Goal: Task Accomplishment & Management: Use online tool/utility

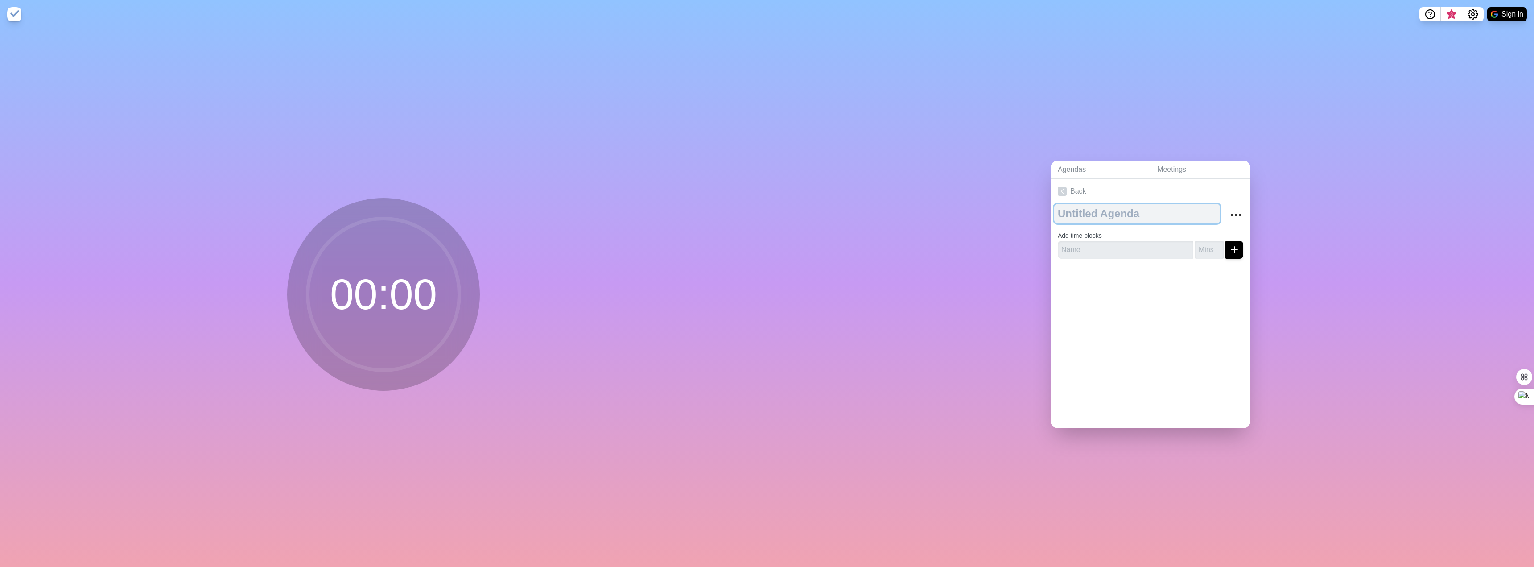
click at [1127, 210] on textarea at bounding box center [1137, 214] width 166 height 20
type textarea "Super-Vision"
click at [1196, 365] on div "Back Super-Vision Add time blocks" at bounding box center [1150, 303] width 200 height 249
click at [1511, 13] on button "Sign in" at bounding box center [1507, 14] width 40 height 14
click at [1089, 209] on h2 "Super-Vision" at bounding box center [1149, 215] width 185 height 13
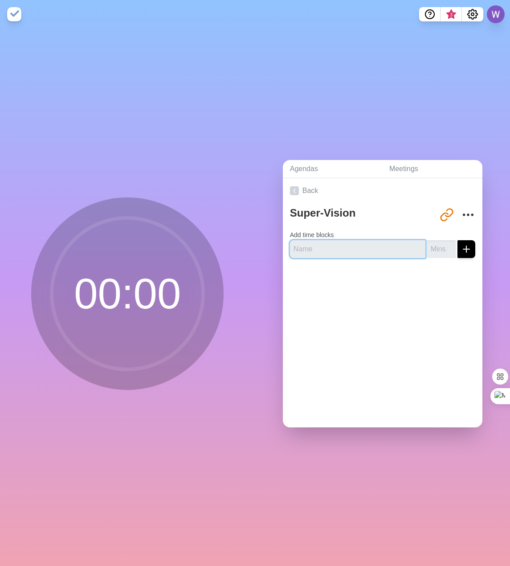
click at [369, 246] on input "text" at bounding box center [358, 249] width 136 height 18
type input "Start"
click at [431, 242] on input "number" at bounding box center [442, 249] width 29 height 18
type input "10"
click at [467, 247] on line "submit" at bounding box center [467, 249] width 0 height 6
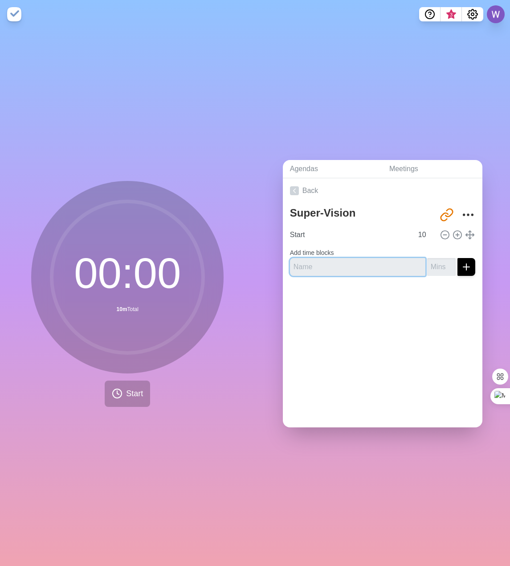
click at [329, 271] on input "text" at bounding box center [358, 267] width 136 height 18
type input "Agenda Discussion"
click at [428, 267] on input "number" at bounding box center [442, 267] width 29 height 18
type input "10"
click at [461, 267] on icon "submit" at bounding box center [466, 267] width 11 height 11
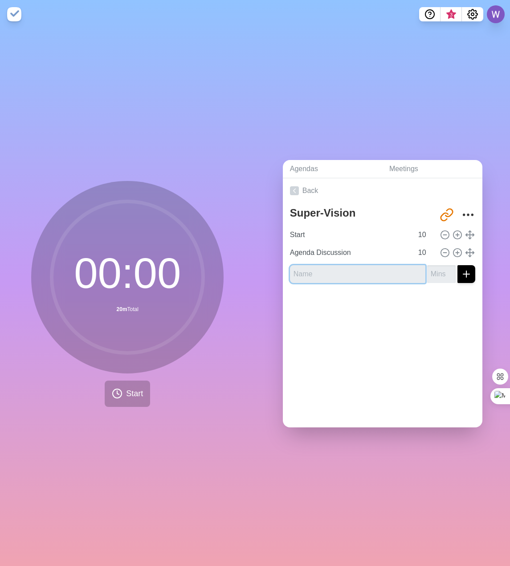
click at [332, 276] on input "text" at bounding box center [358, 274] width 136 height 18
type input "Leadership Language"
click at [430, 272] on input "number" at bounding box center [442, 274] width 29 height 18
click at [422, 244] on input "11" at bounding box center [425, 253] width 21 height 18
click at [422, 244] on input "12" at bounding box center [425, 253] width 21 height 18
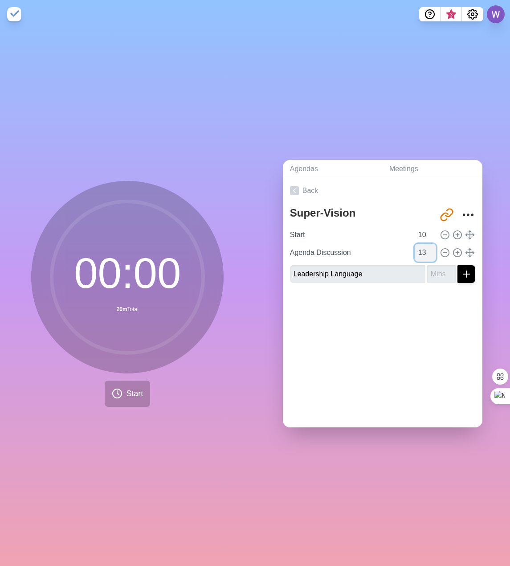
click at [422, 244] on input "13" at bounding box center [425, 253] width 21 height 18
click at [422, 244] on input "14" at bounding box center [425, 253] width 21 height 18
type input "15"
click at [422, 244] on input "15" at bounding box center [425, 253] width 21 height 18
click at [374, 246] on input "Agenda Discussion" at bounding box center [350, 253] width 127 height 18
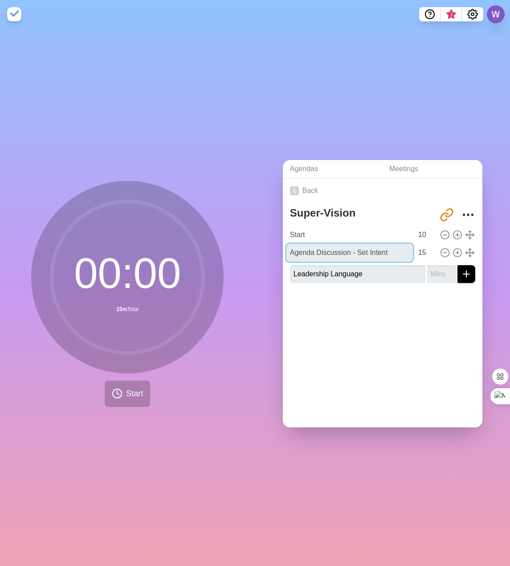
type input "Agenda Discussion - Set Intent"
drag, startPoint x: 383, startPoint y: 266, endPoint x: 378, endPoint y: 267, distance: 5.1
click at [379, 267] on input "Leadership Language" at bounding box center [358, 274] width 136 height 18
click at [429, 265] on input "number" at bounding box center [442, 274] width 29 height 18
type input "3"
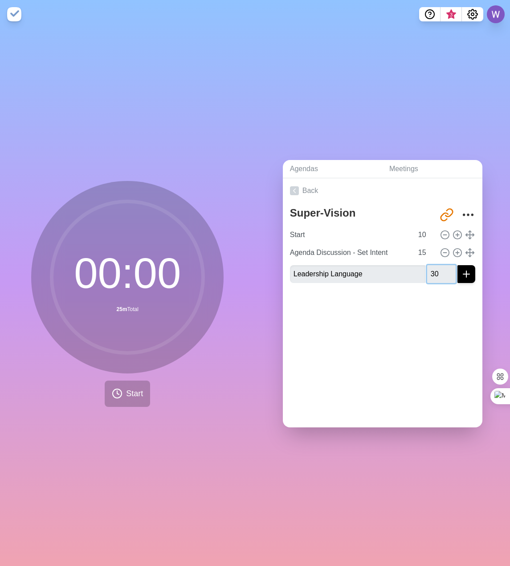
type input "30"
click at [461, 271] on icon "submit" at bounding box center [466, 274] width 11 height 11
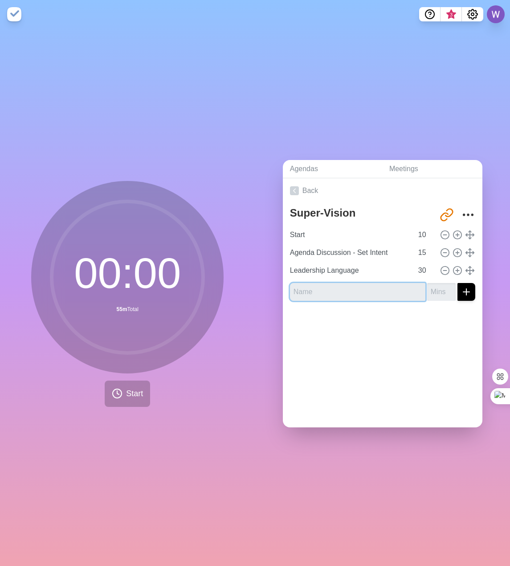
click at [361, 291] on input "text" at bounding box center [358, 292] width 136 height 18
type input "Whats your "Why"?"
click at [431, 286] on input "number" at bounding box center [442, 292] width 29 height 18
type input "15"
click at [461, 291] on icon "submit" at bounding box center [466, 292] width 11 height 11
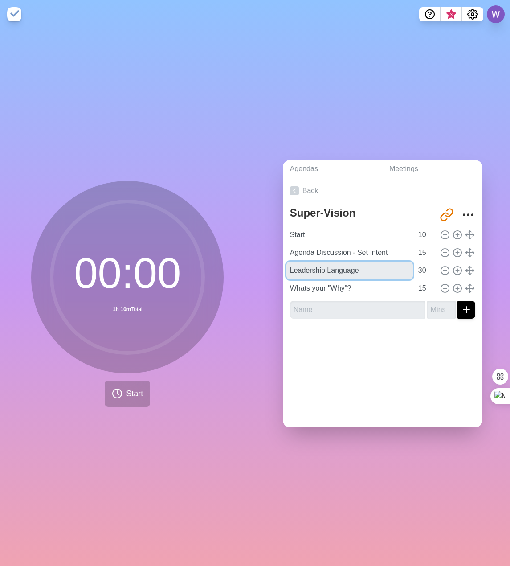
drag, startPoint x: 364, startPoint y: 268, endPoint x: 277, endPoint y: 268, distance: 86.5
click at [277, 268] on div "Agendas Meetings Back Super-Vision [URL][DOMAIN_NAME] Start 10 Agenda Discussio…" at bounding box center [382, 298] width 255 height 538
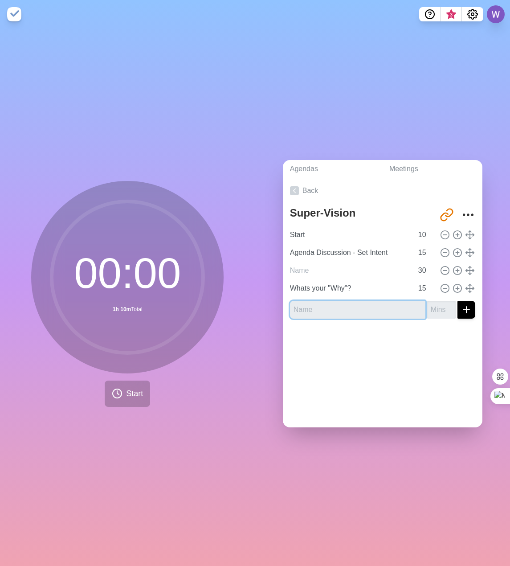
type input "Leadership Language"
click at [306, 305] on input "text" at bounding box center [358, 310] width 136 height 18
paste input "Leadership Language"
type input "Leadership Language"
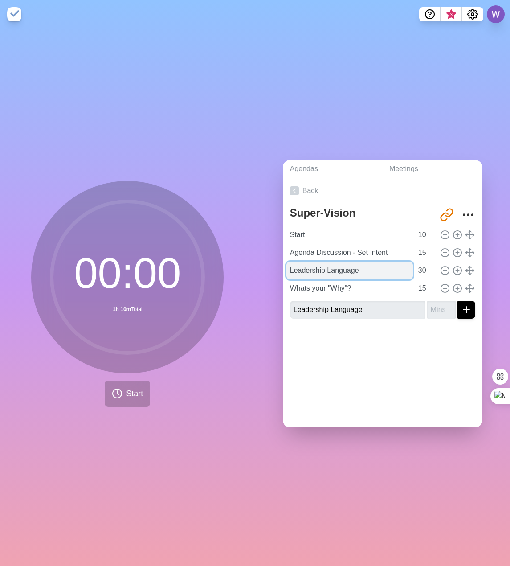
drag, startPoint x: 355, startPoint y: 266, endPoint x: 302, endPoint y: 274, distance: 54.0
click at [302, 274] on input "Leadership Language" at bounding box center [350, 271] width 127 height 18
type input "Leading Yourself"
click at [387, 384] on div "Back Super-Vision [URL][DOMAIN_NAME] Start 10 Agenda Discussion - Set Intent 15…" at bounding box center [383, 302] width 200 height 249
click at [382, 376] on div "Back Super-Vision [URL][DOMAIN_NAME] Start 10 Agenda Discussion - Set Intent 15…" at bounding box center [383, 302] width 200 height 249
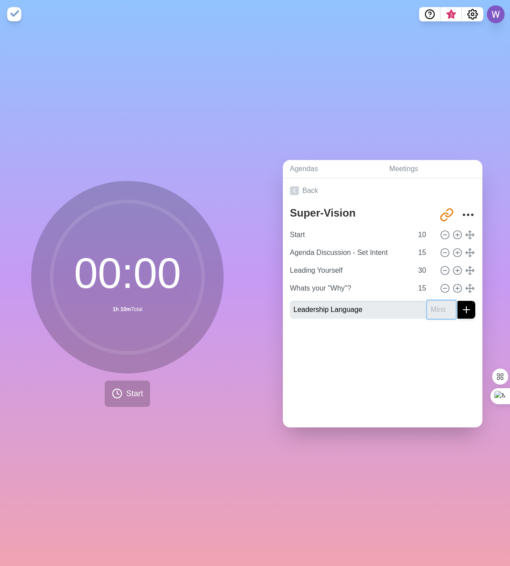
click at [430, 311] on input "number" at bounding box center [442, 310] width 29 height 18
type input "20"
click at [427, 388] on div "Back Super-Vision [URL][DOMAIN_NAME] Start 10 Agenda Discussion - Set Intent 15…" at bounding box center [383, 302] width 200 height 249
click at [415, 270] on input "30" at bounding box center [425, 271] width 21 height 18
type input "3"
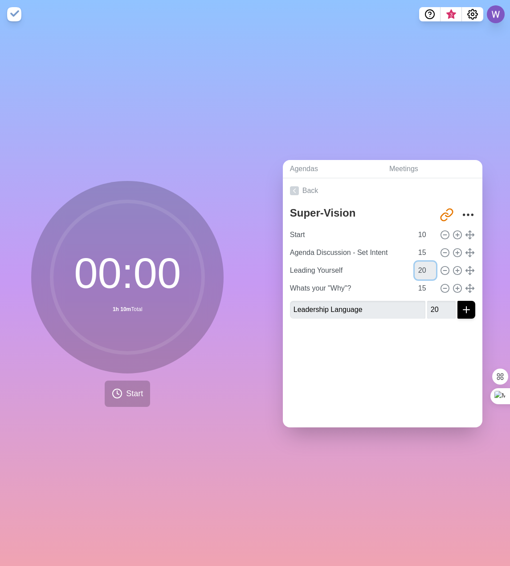
type input "20"
click at [351, 166] on link "Agendas" at bounding box center [332, 169] width 99 height 18
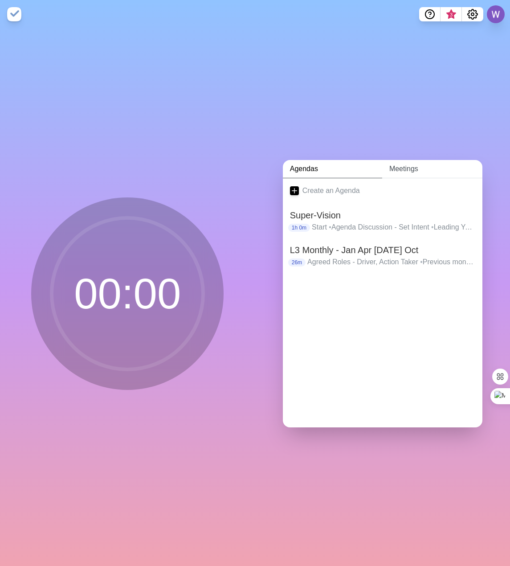
click at [401, 160] on link "Meetings" at bounding box center [433, 169] width 100 height 18
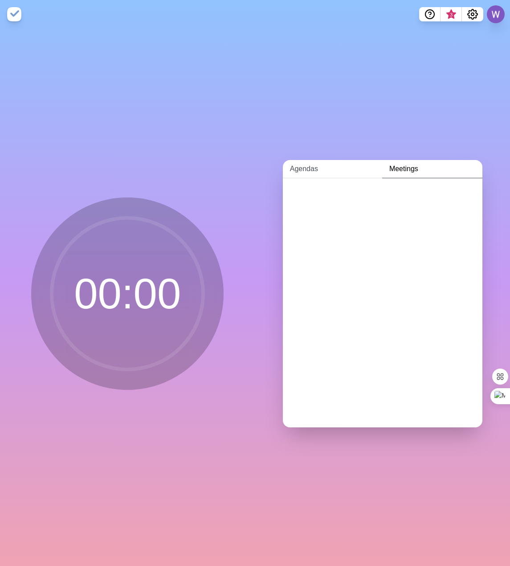
click at [309, 165] on link "Agendas" at bounding box center [332, 169] width 99 height 18
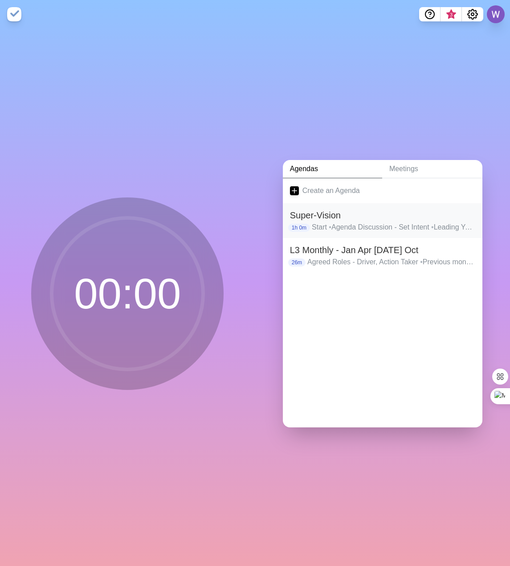
click at [317, 217] on h2 "Super-Vision" at bounding box center [382, 215] width 185 height 13
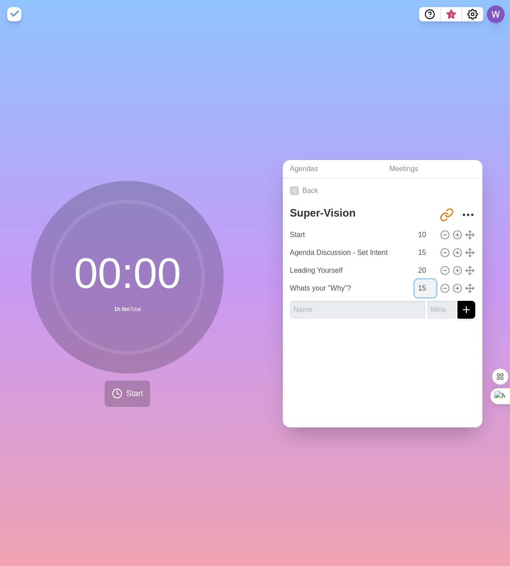
click at [415, 285] on input "15" at bounding box center [425, 289] width 21 height 18
click at [424, 280] on input "15" at bounding box center [425, 289] width 21 height 18
click at [424, 281] on input "16" at bounding box center [425, 289] width 21 height 18
click at [424, 281] on input "17" at bounding box center [425, 289] width 21 height 18
click at [424, 281] on input "18" at bounding box center [425, 289] width 21 height 18
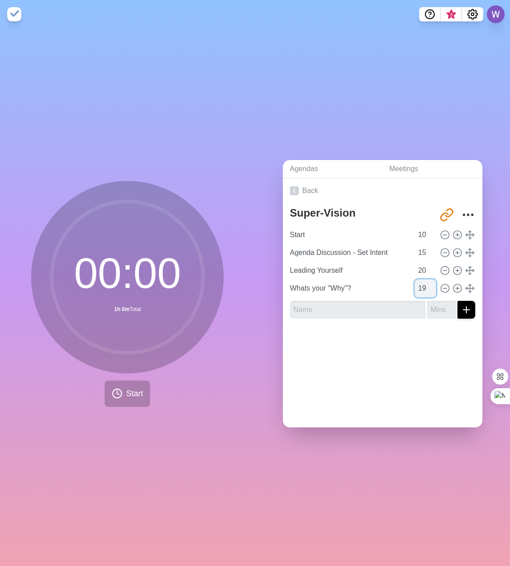
click at [424, 281] on input "19" at bounding box center [425, 289] width 21 height 18
type input "20"
click at [424, 281] on input "20" at bounding box center [425, 289] width 21 height 18
click at [379, 356] on div at bounding box center [383, 344] width 200 height 36
click at [329, 303] on input "text" at bounding box center [358, 310] width 136 height 18
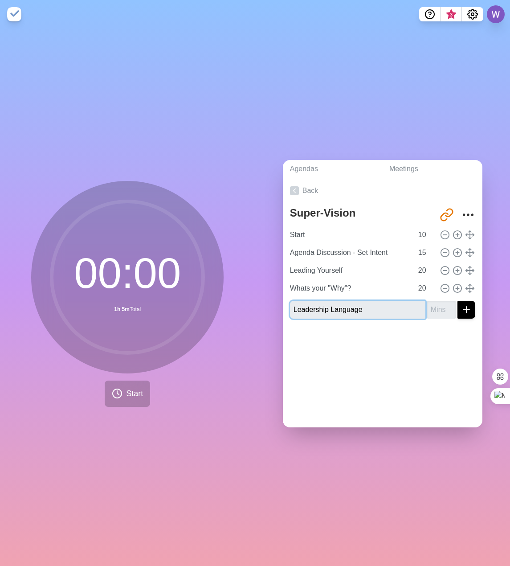
type input "Leadership Language"
click at [458, 301] on button "submit" at bounding box center [467, 310] width 18 height 18
type input "25"
click at [461, 309] on icon "submit" at bounding box center [466, 309] width 11 height 11
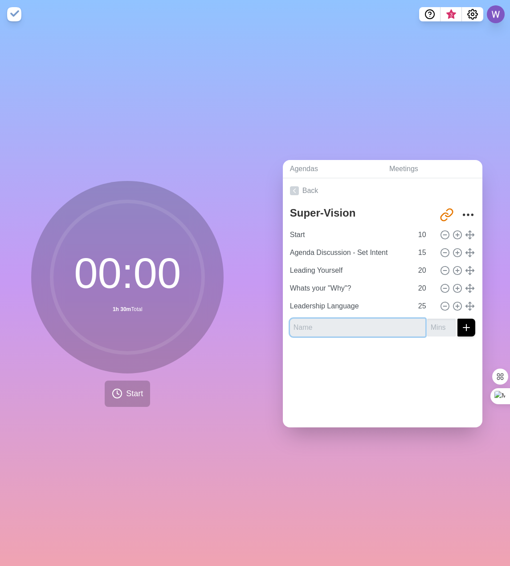
click at [362, 328] on input "text" at bounding box center [358, 328] width 136 height 18
type input "Break"
click at [431, 330] on input "number" at bounding box center [442, 328] width 29 height 18
type input "15"
click at [384, 381] on div "Back Super-Vision [URL][DOMAIN_NAME] Start 10 Agenda Discussion - Set Intent 15…" at bounding box center [383, 302] width 200 height 249
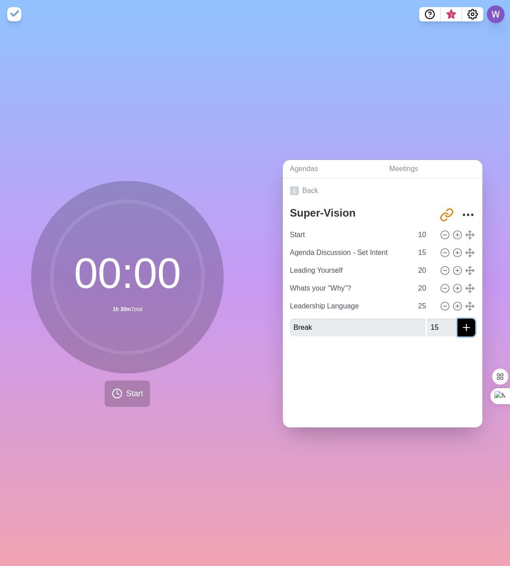
click at [461, 322] on icon "submit" at bounding box center [466, 327] width 11 height 11
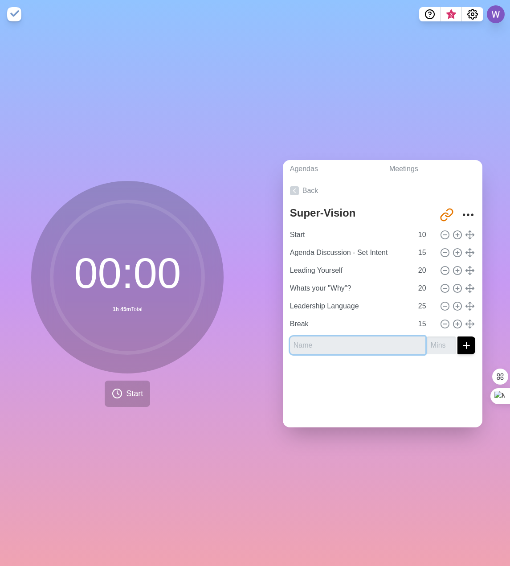
click at [362, 343] on input "text" at bounding box center [358, 346] width 136 height 18
type input "BD With [PERSON_NAME]"
click at [428, 341] on input "number" at bounding box center [442, 346] width 29 height 18
type input "60"
click at [458, 337] on button "submit" at bounding box center [467, 346] width 18 height 18
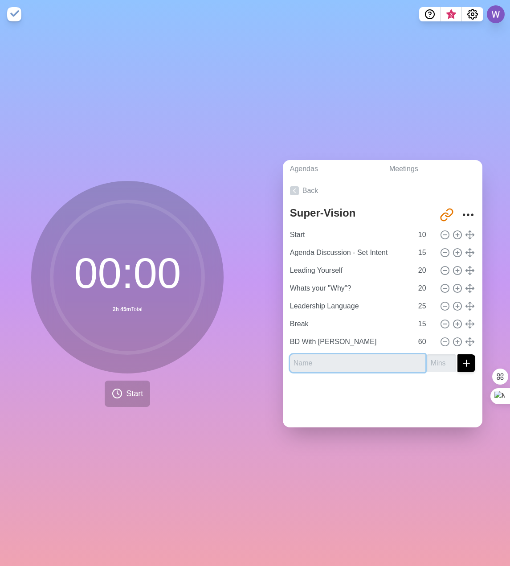
click at [313, 361] on input "text" at bounding box center [358, 363] width 136 height 18
type input "SWOT"
type input "60"
click at [458, 354] on button "submit" at bounding box center [467, 363] width 18 height 18
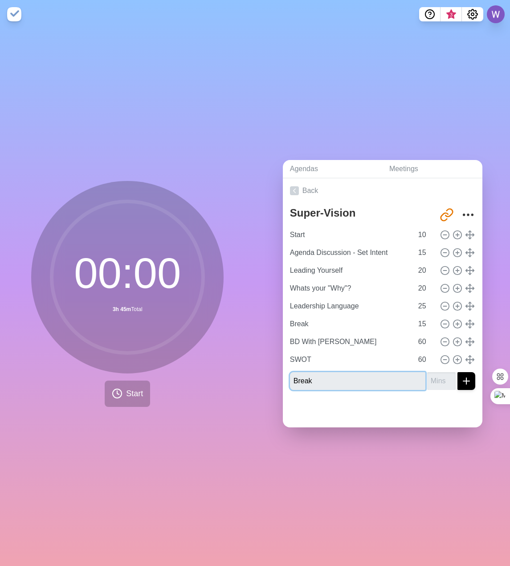
type input "Break"
type input "15"
click at [458, 372] on button "submit" at bounding box center [467, 381] width 18 height 18
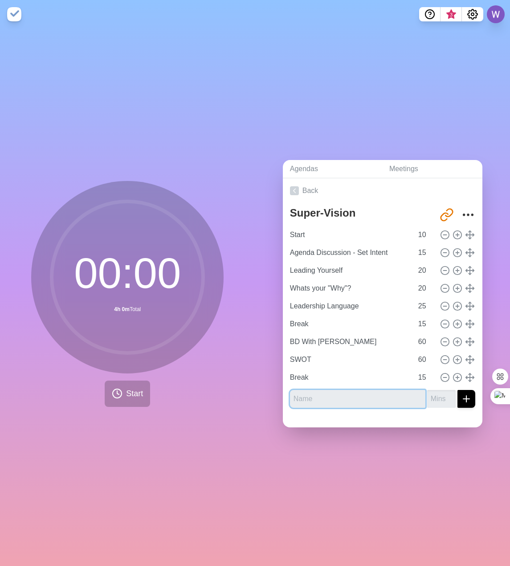
click at [314, 397] on input "text" at bounding box center [358, 399] width 136 height 18
type input "What Do I Bring?"
click at [428, 393] on input "number" at bounding box center [442, 399] width 29 height 18
type input "20"
click at [458, 390] on button "submit" at bounding box center [467, 399] width 18 height 18
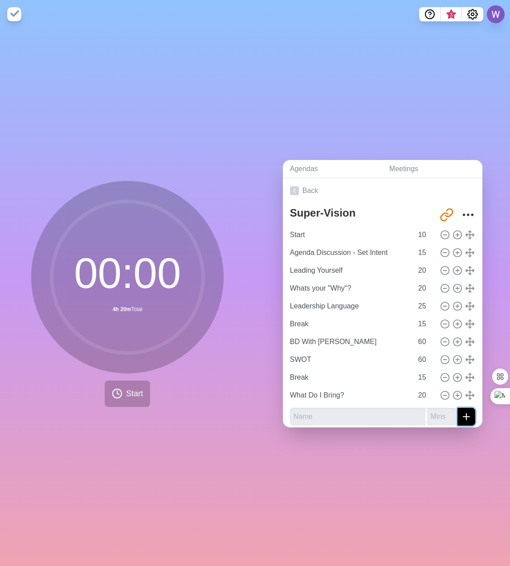
drag, startPoint x: 462, startPoint y: 413, endPoint x: 463, endPoint y: 406, distance: 6.8
click at [462, 412] on button "submit" at bounding box center [467, 417] width 18 height 18
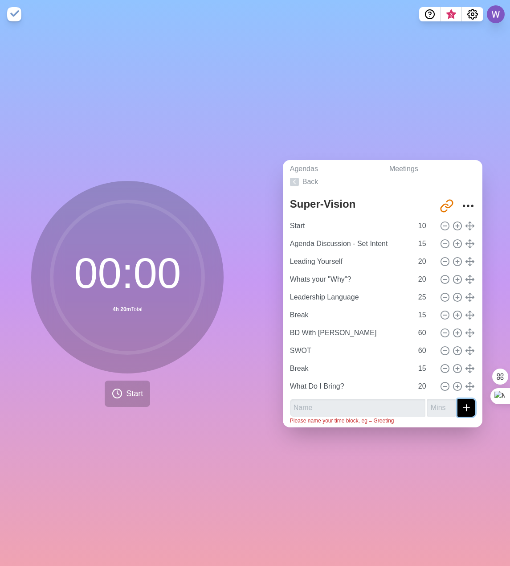
scroll to position [13, 0]
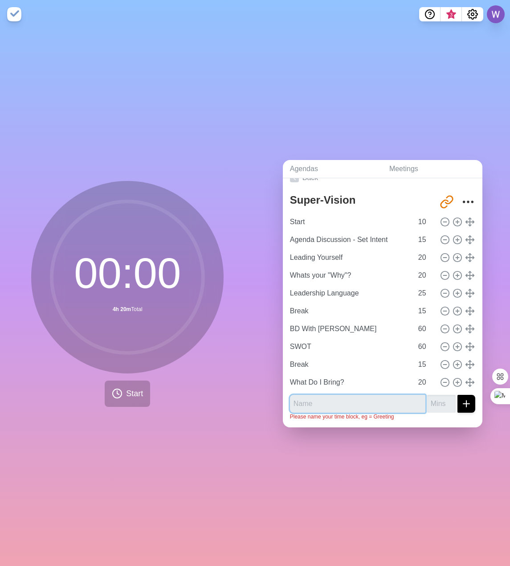
click at [355, 398] on input "text" at bounding box center [358, 404] width 136 height 18
type input "How will that fit into the team"
click at [458, 395] on button "submit" at bounding box center [467, 404] width 18 height 18
type input "20"
click at [458, 395] on button "submit" at bounding box center [467, 404] width 18 height 18
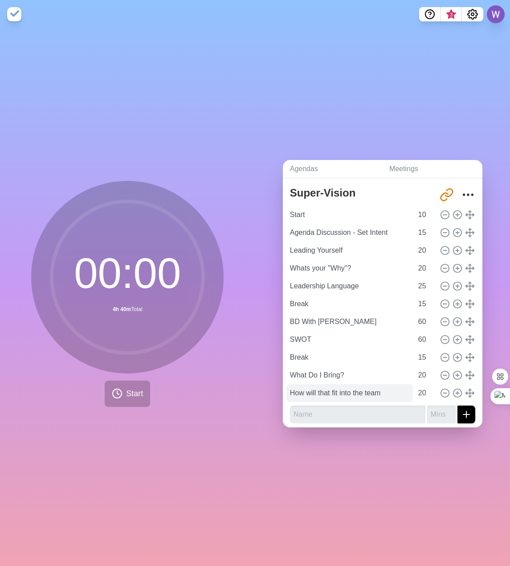
scroll to position [23, 0]
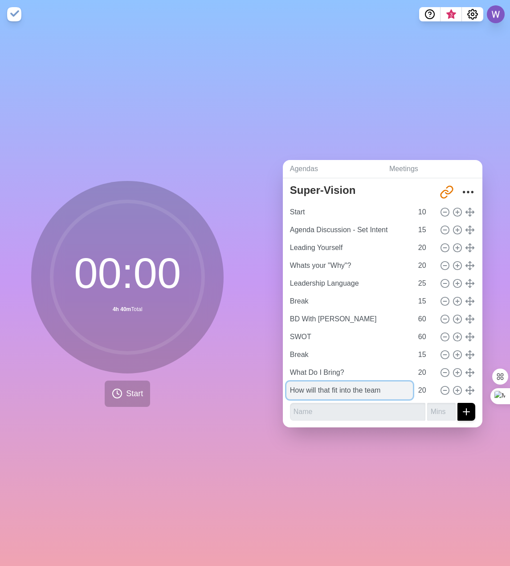
click at [391, 382] on input "How will that fit into the team" at bounding box center [350, 391] width 127 height 18
click at [463, 407] on button "submit" at bounding box center [467, 412] width 18 height 18
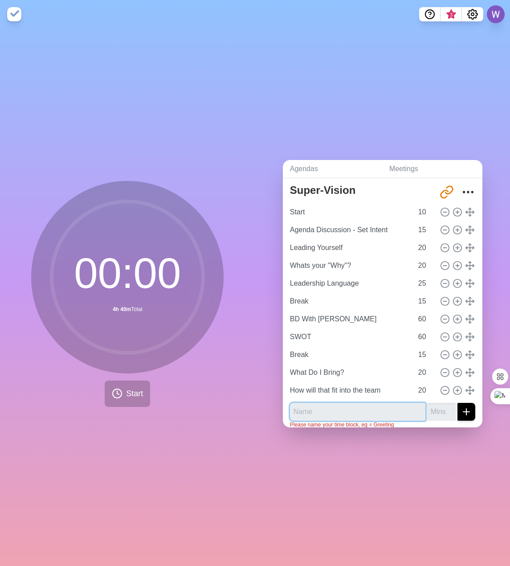
click at [346, 408] on input "text" at bounding box center [358, 412] width 136 height 18
click at [458, 403] on button "submit" at bounding box center [467, 412] width 18 height 18
drag, startPoint x: 395, startPoint y: 407, endPoint x: 343, endPoint y: 409, distance: 52.2
click at [343, 409] on input "What difference does that mean?" at bounding box center [358, 412] width 136 height 18
type input "What difference have I made?"
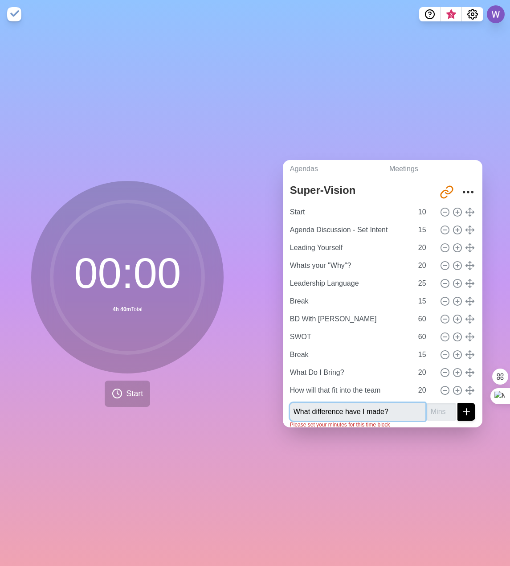
click at [458, 403] on button "submit" at bounding box center [467, 412] width 18 height 18
click at [393, 434] on div "Agendas Meetings Back Super-Vision [URL][DOMAIN_NAME] Start 10 Agenda Discussio…" at bounding box center [382, 298] width 255 height 538
click at [428, 406] on input "number" at bounding box center [442, 412] width 29 height 18
type input "20"
click at [458, 403] on button "submit" at bounding box center [467, 412] width 18 height 18
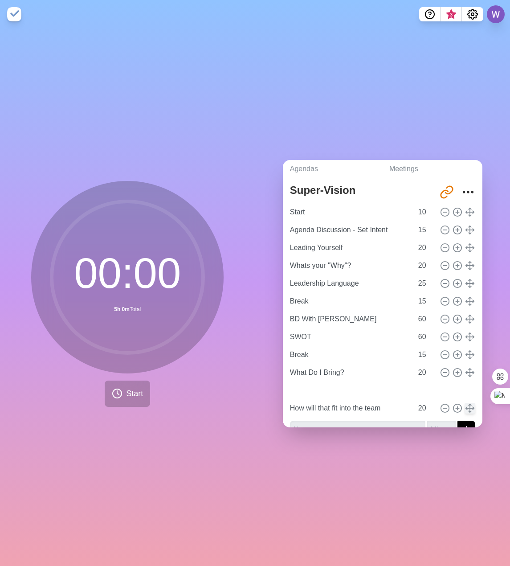
type input "What difference have I made?"
type input "How will that fit into the team"
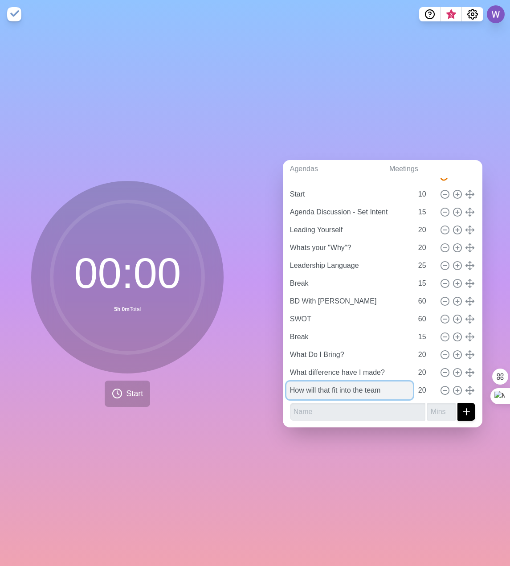
click at [392, 390] on input "How will that fit into the team" at bounding box center [350, 391] width 127 height 18
type input "How will that fit into the team?"
click at [325, 408] on input "text" at bounding box center [358, 412] width 136 height 18
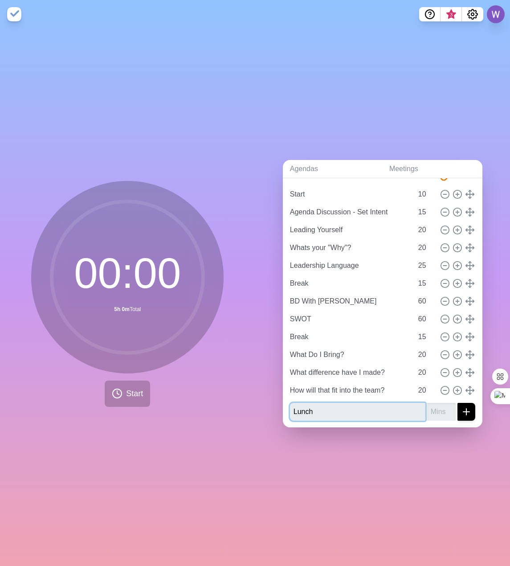
type input "Lunch"
type input "30"
click at [458, 403] on button "submit" at bounding box center [467, 412] width 18 height 18
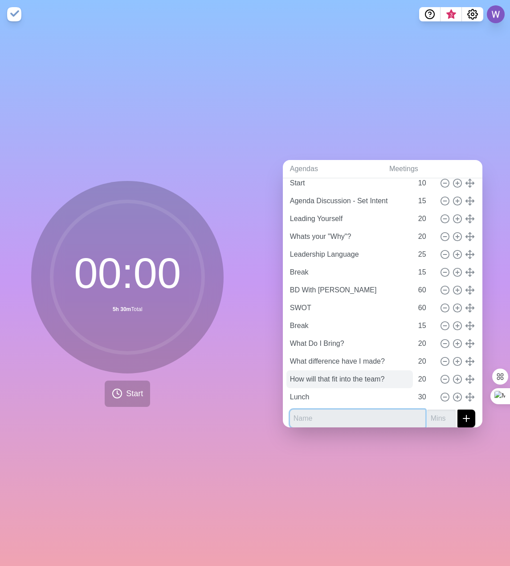
scroll to position [58, 0]
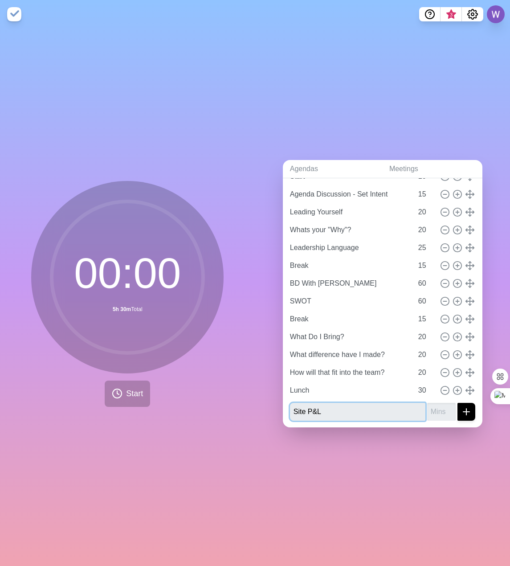
type input "Site P&L"
type input "45"
click at [347, 415] on input "Site P&L" at bounding box center [358, 412] width 136 height 18
type input "Site P&L - Why we are here."
click at [458, 403] on button "submit" at bounding box center [467, 412] width 18 height 18
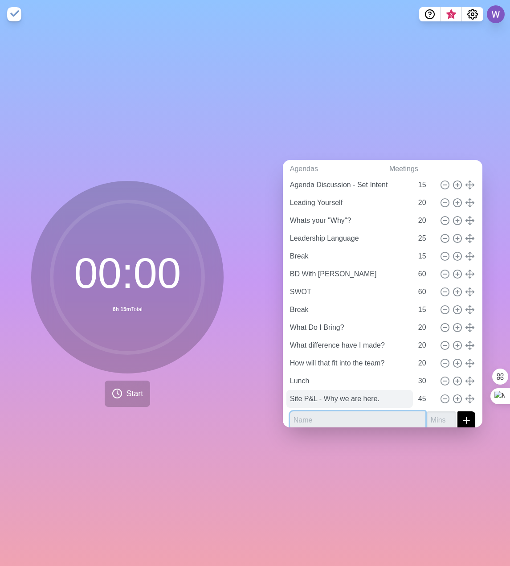
scroll to position [76, 0]
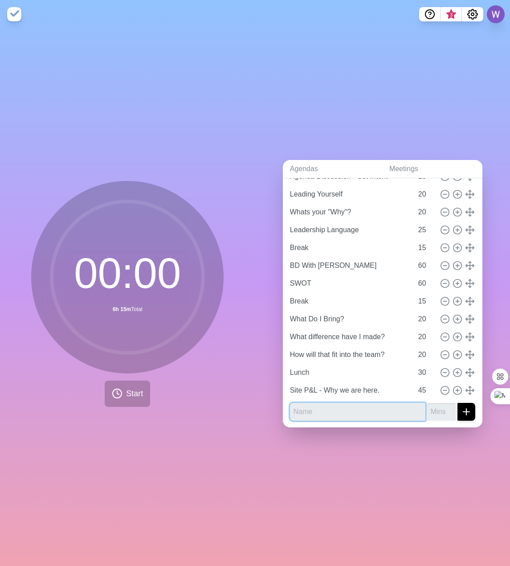
click at [342, 408] on input "text" at bounding box center [358, 412] width 136 height 18
type input "Wrap up and next gen role"
type input "15"
click at [462, 445] on div "Agendas Meetings Back Super-Vision [URL][DOMAIN_NAME] Start 10 Agenda Discussio…" at bounding box center [382, 298] width 255 height 538
click at [392, 406] on input "Wrap up and next gen role" at bounding box center [358, 412] width 136 height 18
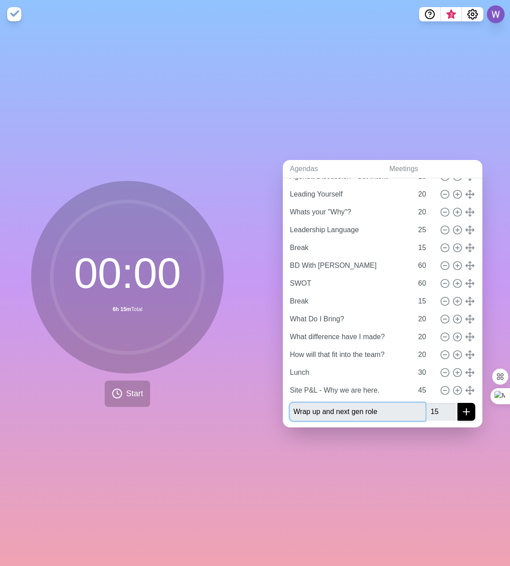
click at [458, 403] on button "submit" at bounding box center [467, 412] width 18 height 18
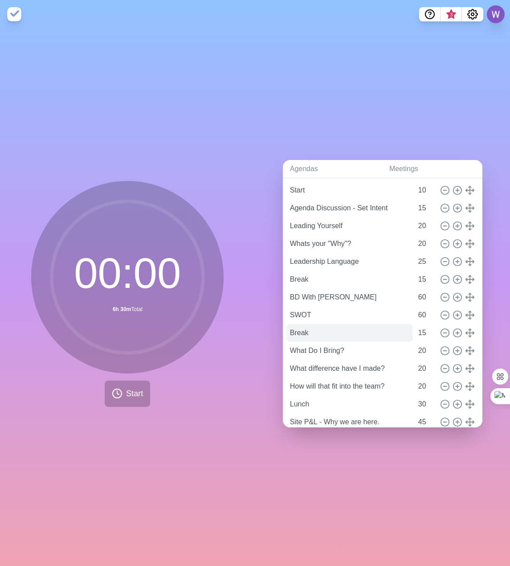
scroll to position [89, 0]
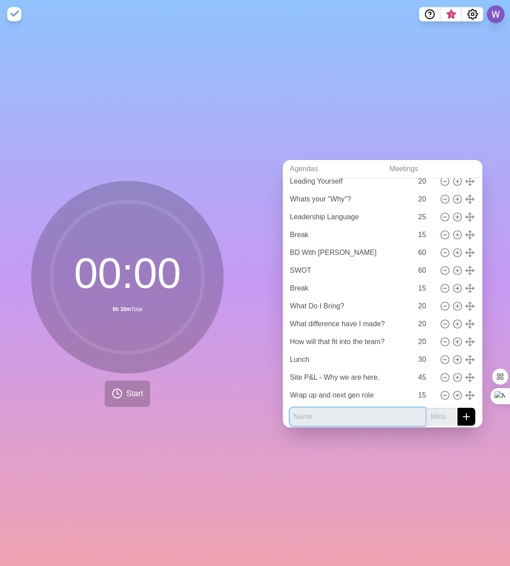
click at [362, 411] on input "text" at bounding box center [358, 417] width 136 height 18
type input "Difficult Conversations"
click at [458, 408] on button "submit" at bounding box center [467, 417] width 18 height 18
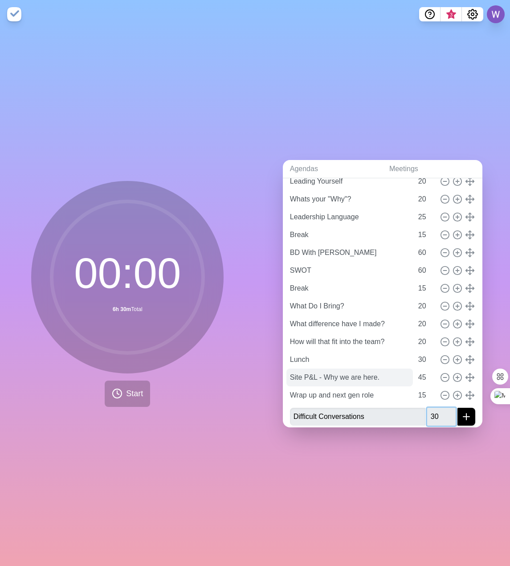
type input "30"
click at [458, 408] on button "submit" at bounding box center [467, 417] width 18 height 18
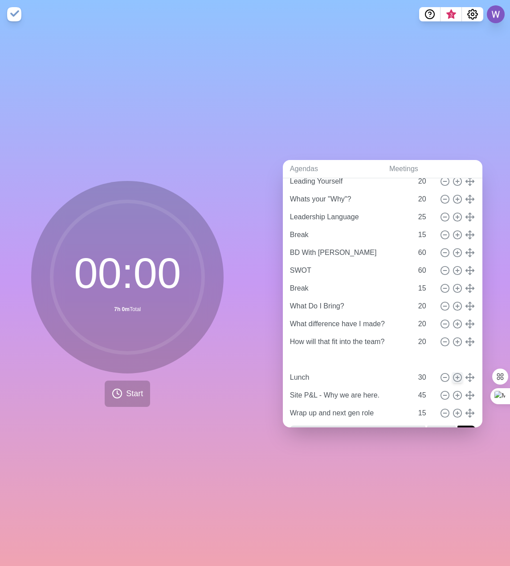
type input "Difficult Conversations"
type input "Lunch"
type input "30"
type input "Site P&L - Why we are here."
type input "45"
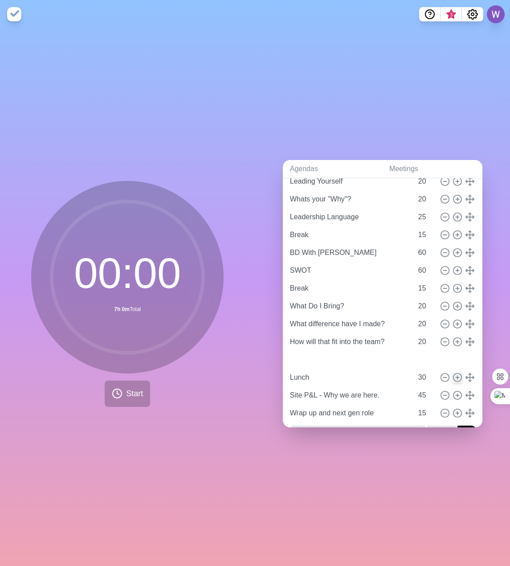
type input "Wrap up and next gen role"
type input "15"
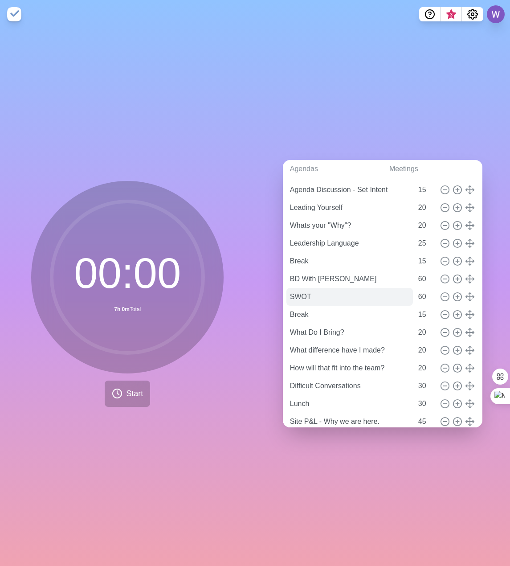
scroll to position [0, 0]
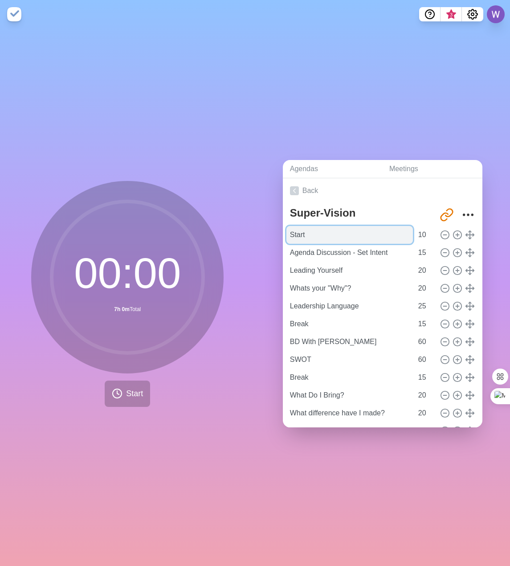
click at [300, 233] on input "Start" at bounding box center [350, 235] width 127 height 18
click at [328, 447] on div "Agendas Meetings Back Super-Vision [URL][DOMAIN_NAME] Start 10 Agenda Discussio…" at bounding box center [382, 298] width 255 height 538
click at [119, 387] on button "Start" at bounding box center [127, 394] width 45 height 26
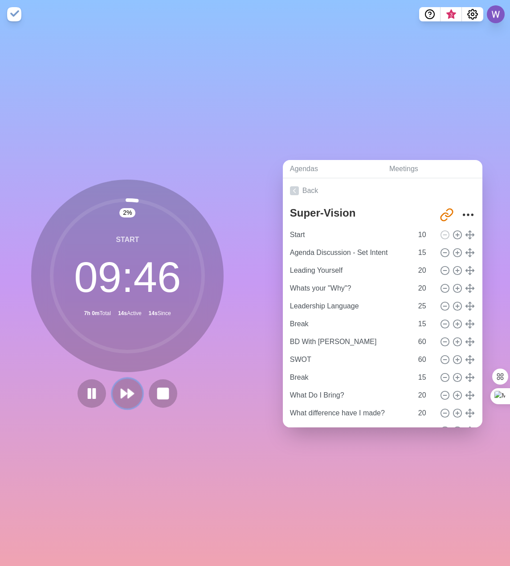
click at [129, 391] on polygon at bounding box center [131, 393] width 6 height 9
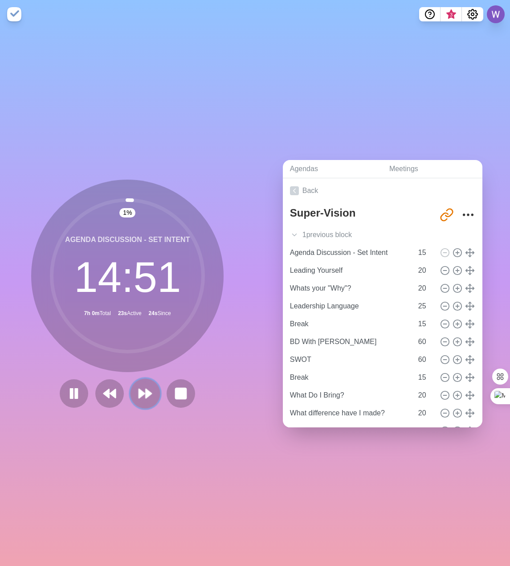
click at [139, 389] on polygon at bounding box center [142, 393] width 6 height 9
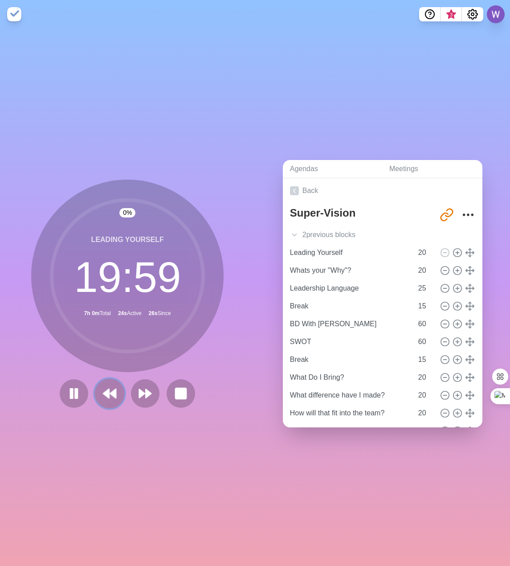
click at [102, 387] on icon at bounding box center [109, 393] width 15 height 15
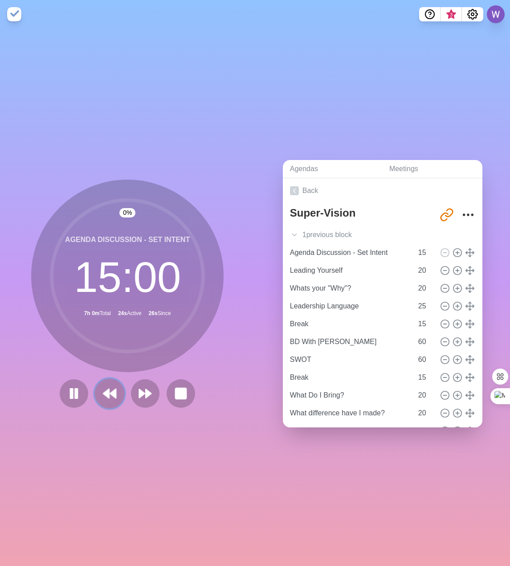
click at [103, 382] on button at bounding box center [110, 394] width 30 height 30
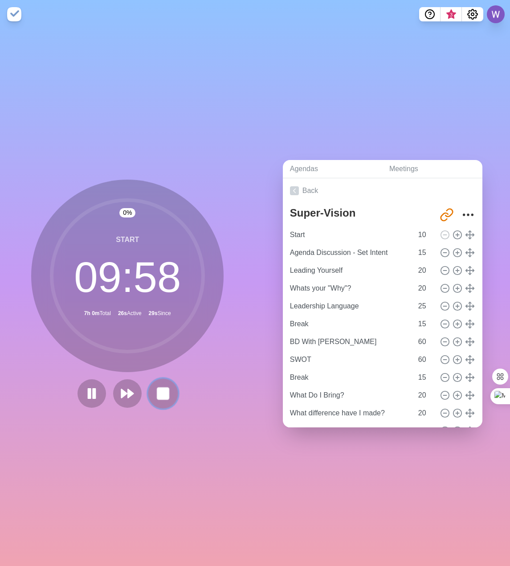
click at [158, 395] on rect at bounding box center [163, 393] width 11 height 11
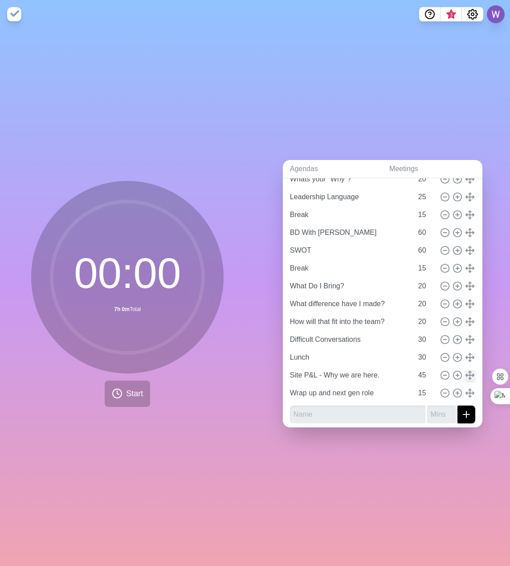
scroll to position [112, 0]
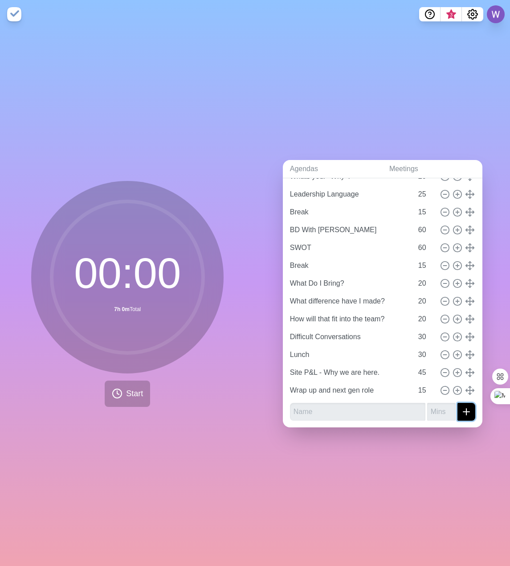
click at [461, 410] on icon "submit" at bounding box center [466, 412] width 11 height 11
click at [346, 404] on input "text" at bounding box center [358, 412] width 136 height 18
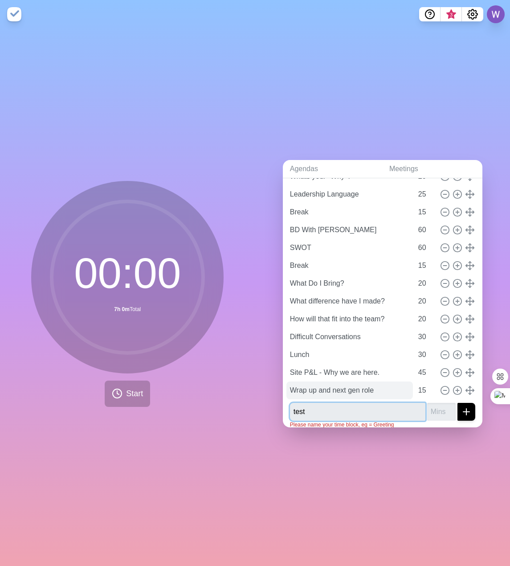
type input "test"
type input "1"
click at [406, 421] on p "Please name your time block, eg = Greeting" at bounding box center [382, 425] width 185 height 8
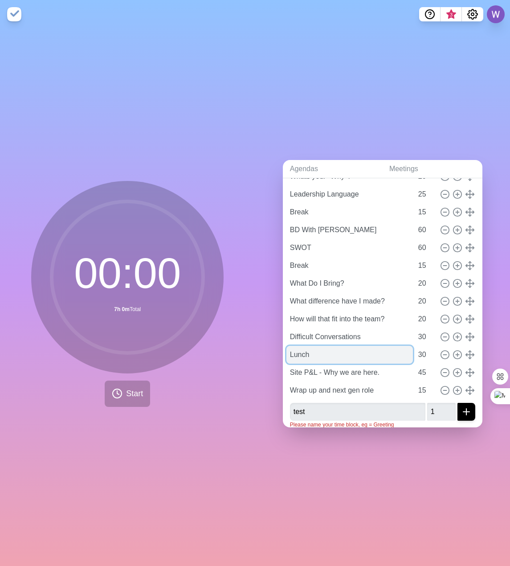
click at [364, 355] on input "Lunch" at bounding box center [350, 355] width 127 height 18
click at [369, 427] on div "Agendas Meetings Back Super-Vision [URL][DOMAIN_NAME] Start 10 Agenda Discussio…" at bounding box center [382, 298] width 255 height 538
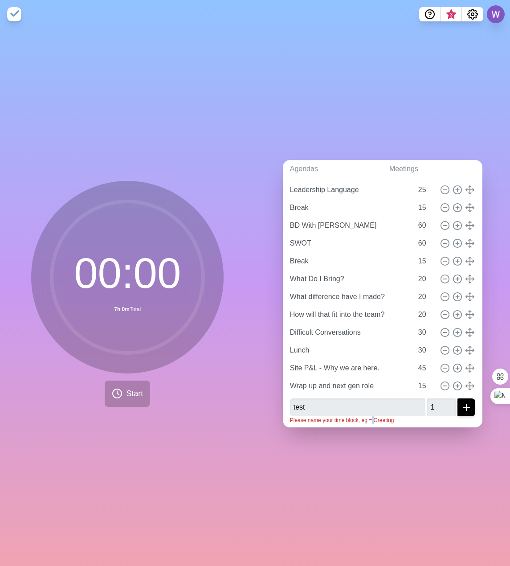
scroll to position [120, 0]
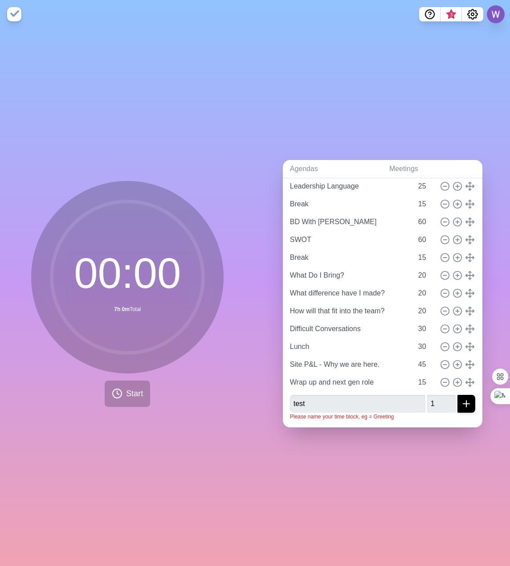
drag, startPoint x: 405, startPoint y: 417, endPoint x: 386, endPoint y: 417, distance: 19.2
click at [401, 418] on div "Super-Vision [URL][DOMAIN_NAME] Start 10 Agenda Discussion - Set Intent 15 Lead…" at bounding box center [383, 255] width 200 height 345
click at [356, 402] on input "test" at bounding box center [358, 404] width 136 height 18
click at [433, 399] on input "1" at bounding box center [442, 404] width 29 height 18
click at [464, 404] on line "submit" at bounding box center [467, 404] width 6 height 0
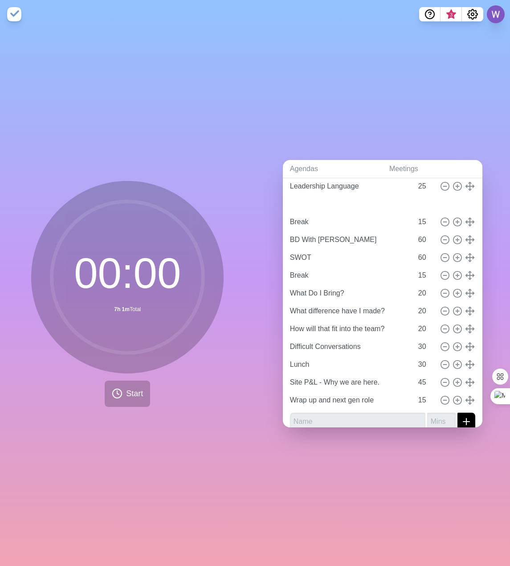
type input "test"
type input "1"
type input "Break"
type input "15"
type input "BD With [PERSON_NAME]"
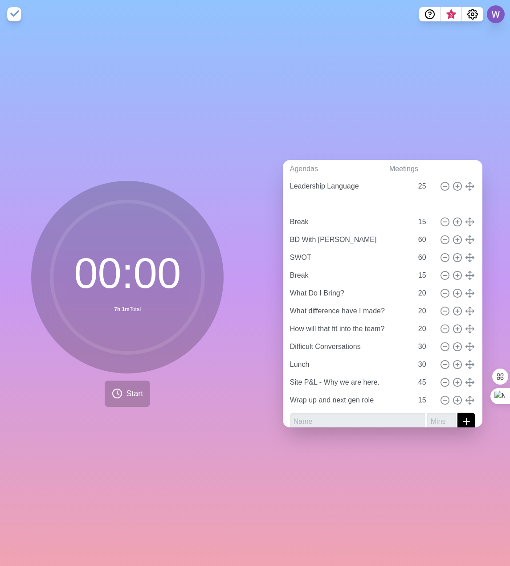
type input "SWOT"
type input "60"
type input "Break"
type input "15"
type input "What Do I Bring?"
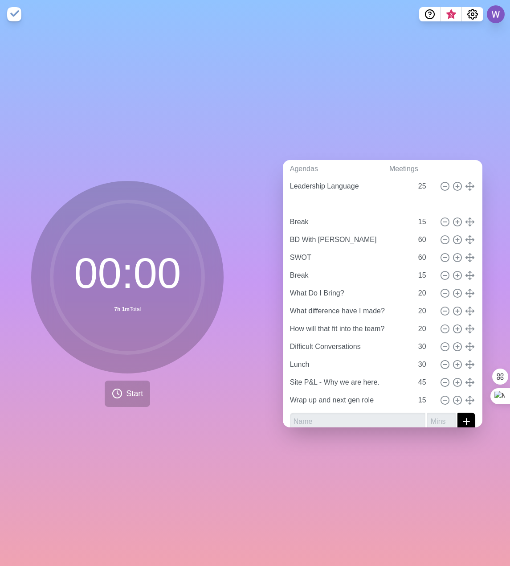
type input "What difference have I made?"
type input "How will that fit into the team?"
type input "20"
type input "Difficult Conversations"
type input "Lunch"
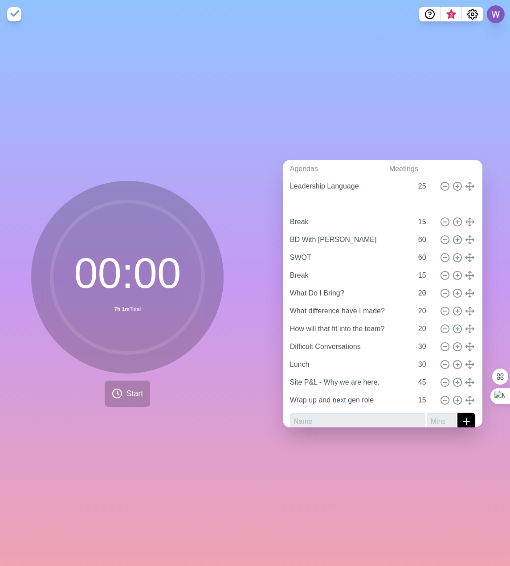
type input "30"
type input "Site P&L - Why we are here."
type input "45"
type input "Wrap up and next gen role"
type input "15"
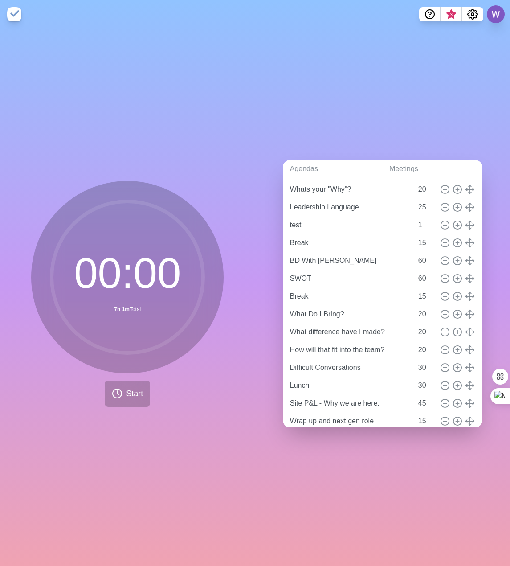
scroll to position [0, 0]
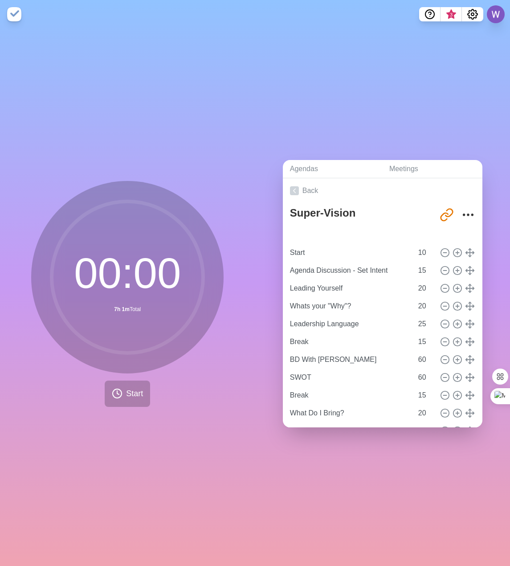
type input "test"
type input "1"
type input "Start"
type input "10"
type input "Agenda Discussion - Set Intent"
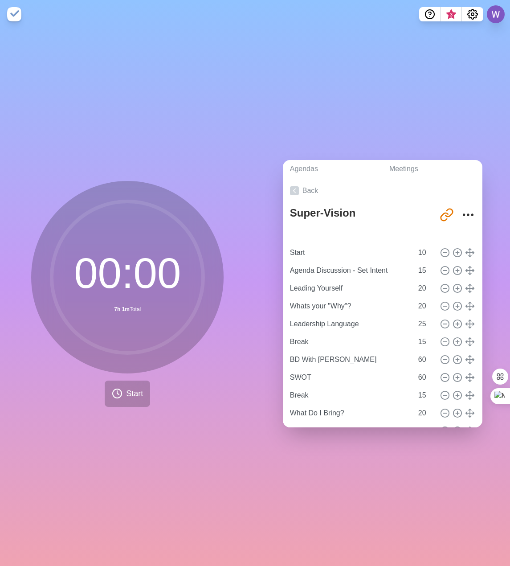
type input "15"
type input "Leading Yourself"
type input "Whats your "Why"?"
type input "20"
type input "Leadership Language"
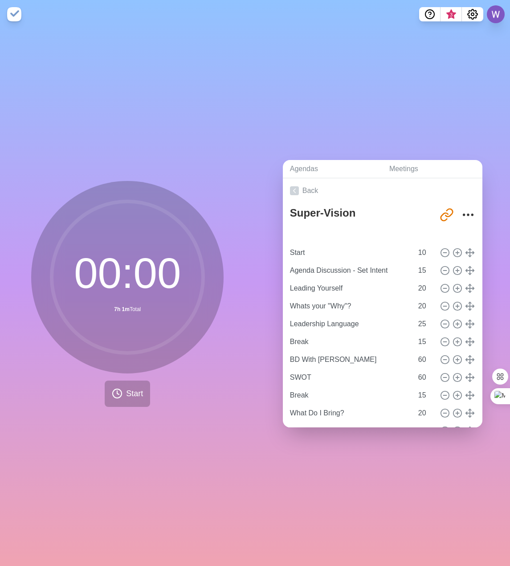
type input "25"
click at [300, 226] on input "test" at bounding box center [350, 235] width 127 height 18
click at [351, 458] on div "Agendas Meetings Back Super-Vision [URL][DOMAIN_NAME] test 1 Start 10 Agenda Di…" at bounding box center [382, 298] width 255 height 538
click at [293, 231] on input "test" at bounding box center [350, 235] width 127 height 18
click at [366, 185] on link "Back" at bounding box center [383, 190] width 200 height 25
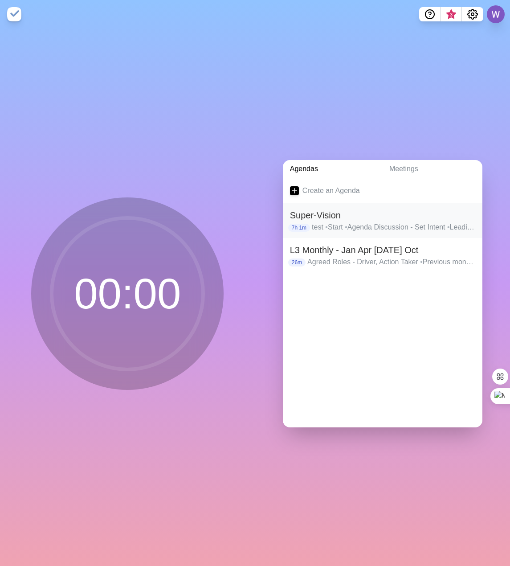
click at [308, 212] on h2 "Super-Vision" at bounding box center [382, 215] width 185 height 13
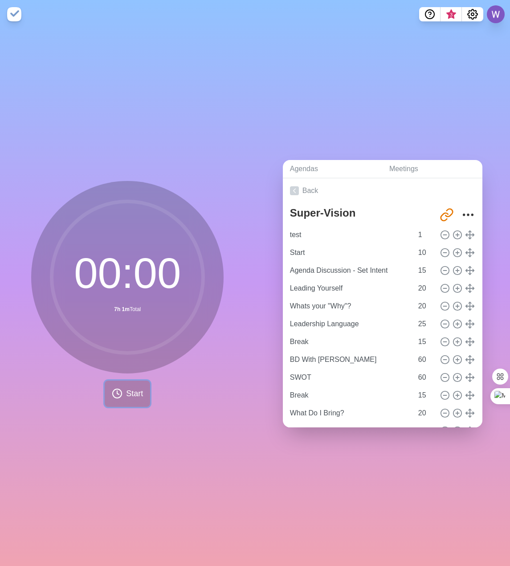
click at [121, 389] on button "Start" at bounding box center [127, 394] width 45 height 26
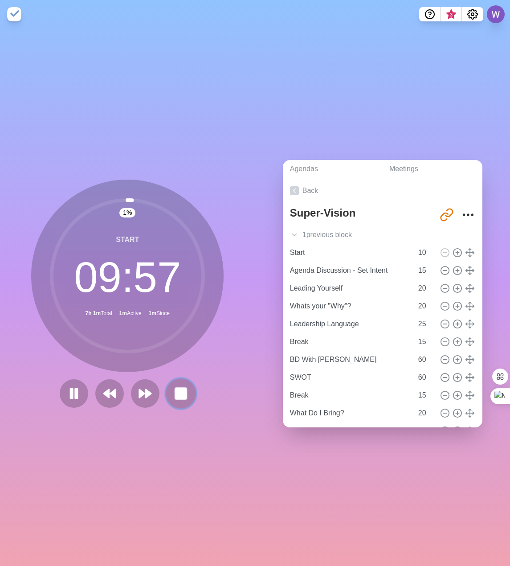
click at [176, 394] on rect at bounding box center [181, 393] width 11 height 11
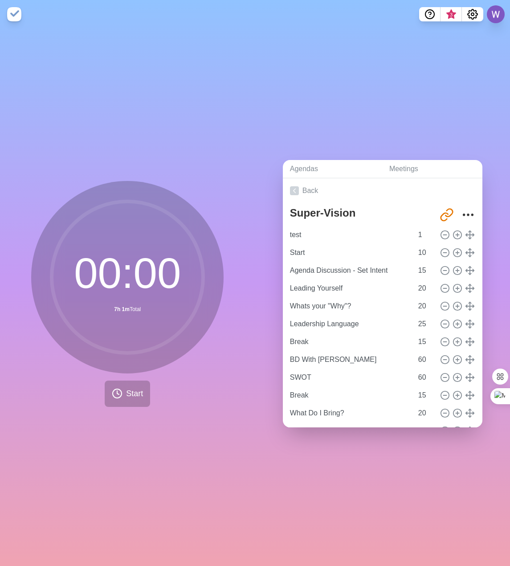
click at [163, 460] on div "00 : 00 7h 1m Total Start" at bounding box center [127, 298] width 255 height 538
click at [458, 233] on line at bounding box center [458, 234] width 0 height 3
type input "test"
type input "1"
type input "Start"
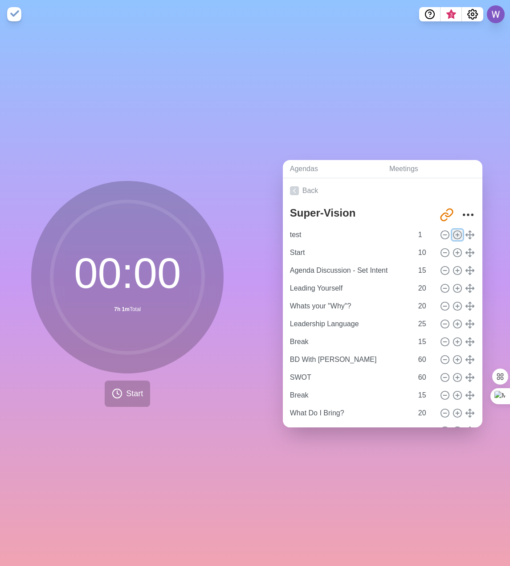
type input "10"
type input "Agenda Discussion - Set Intent"
type input "15"
type input "Leading Yourself"
type input "Whats your "Why"?"
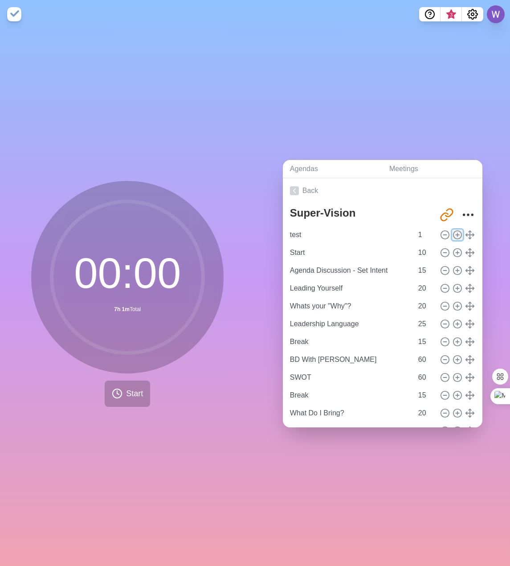
type input "20"
type input "Leadership Language"
type input "25"
type input "Break"
type input "15"
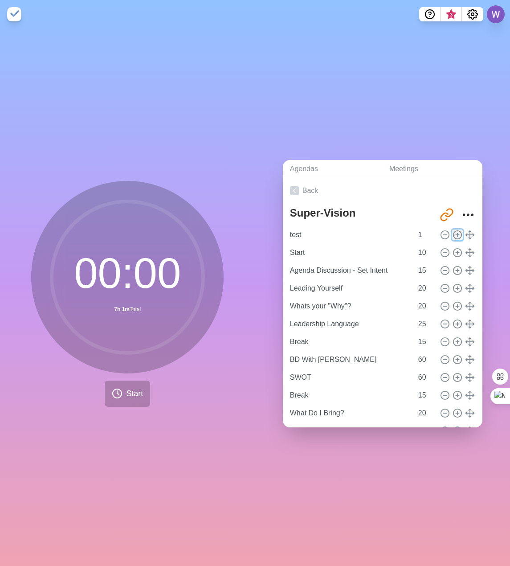
type input "BD With [PERSON_NAME]"
type input "SWOT"
type input "60"
type input "Break"
type input "15"
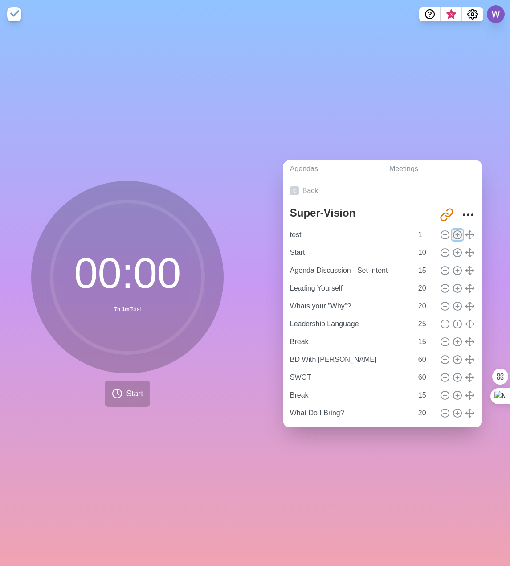
type input "What Do I Bring?"
type input "What difference have I made?"
type input "How will that fit into the team?"
type input "20"
type input "Difficult Conversations"
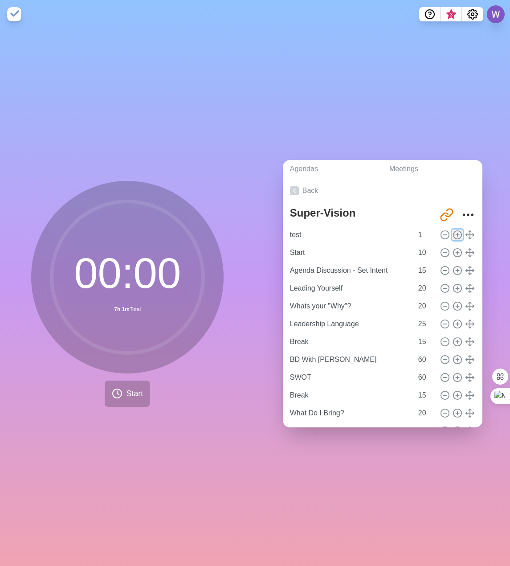
type input "Lunch"
type input "30"
type input "Site P&L - Why we are here."
type input "45"
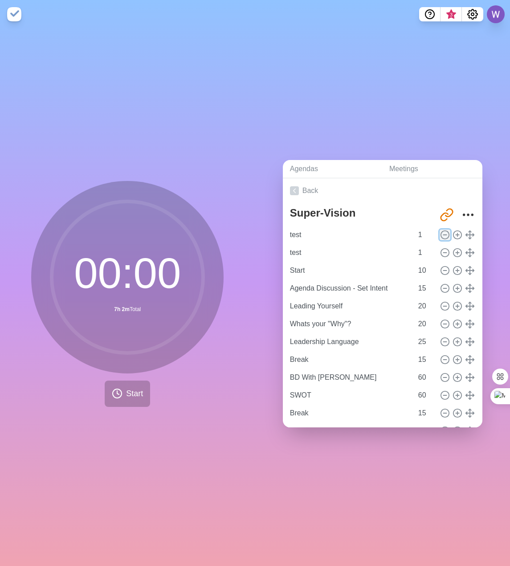
click at [440, 230] on icon at bounding box center [445, 235] width 10 height 10
type input "Start"
type input "10"
type input "Agenda Discussion - Set Intent"
type input "15"
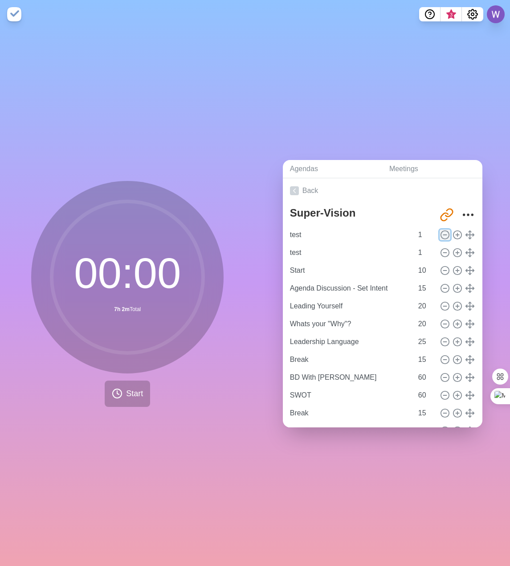
type input "Leading Yourself"
type input "20"
type input "Whats your "Why"?"
type input "Leadership Language"
type input "25"
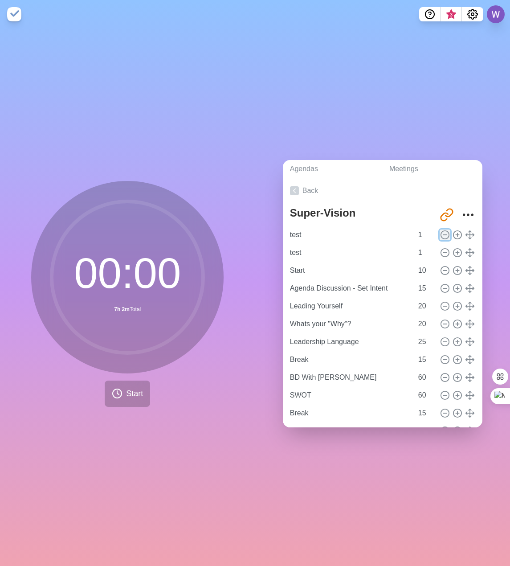
type input "Break"
type input "15"
type input "BD With [PERSON_NAME]"
type input "60"
type input "SWOT"
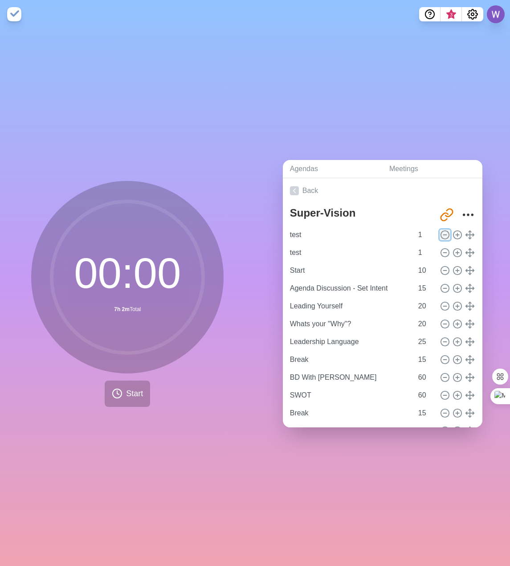
type input "Break"
type input "15"
type input "What Do I Bring?"
type input "20"
type input "What difference have I made?"
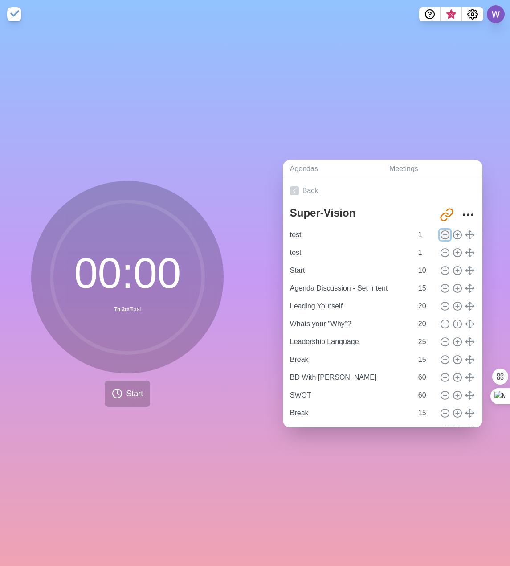
type input "How will that fit into the team?"
type input "Difficult Conversations"
type input "30"
type input "Lunch"
type input "Site P&L - Why we are here."
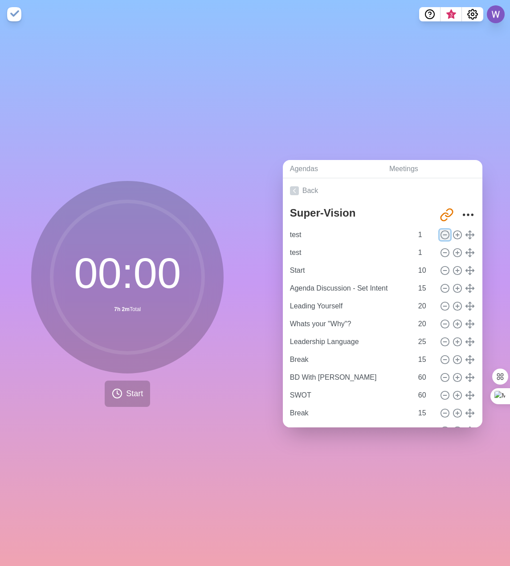
type input "45"
type input "Wrap up and next gen role"
type input "15"
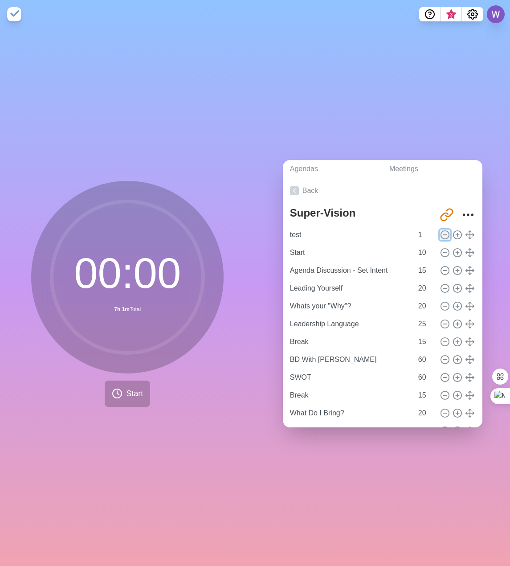
click at [440, 230] on icon at bounding box center [445, 235] width 10 height 10
type input "Start"
type input "10"
type input "Agenda Discussion - Set Intent"
type input "15"
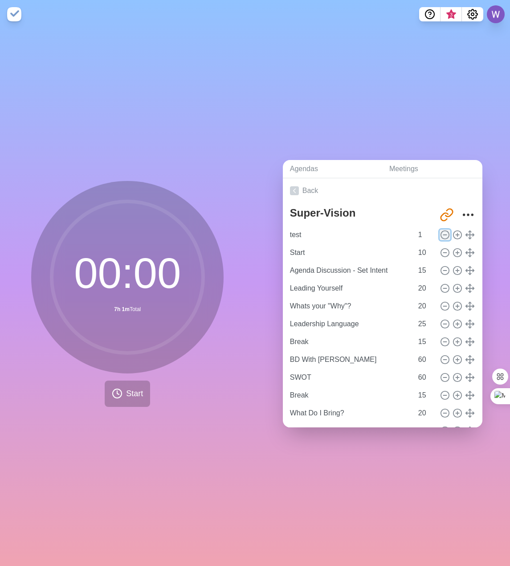
type input "Leading Yourself"
type input "20"
type input "Whats your "Why"?"
type input "Leadership Language"
type input "25"
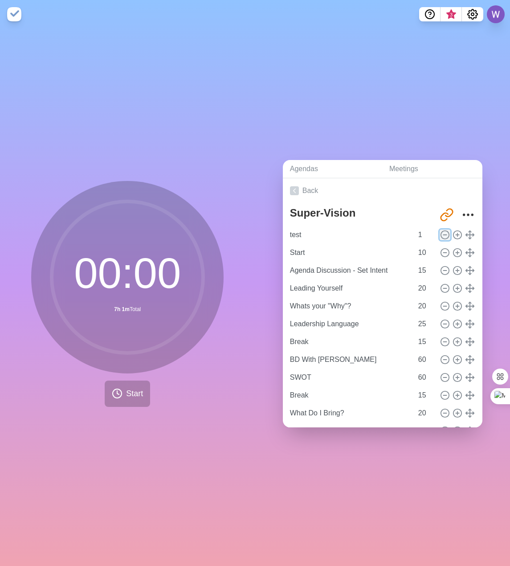
type input "Break"
type input "15"
type input "BD With [PERSON_NAME]"
type input "60"
type input "SWOT"
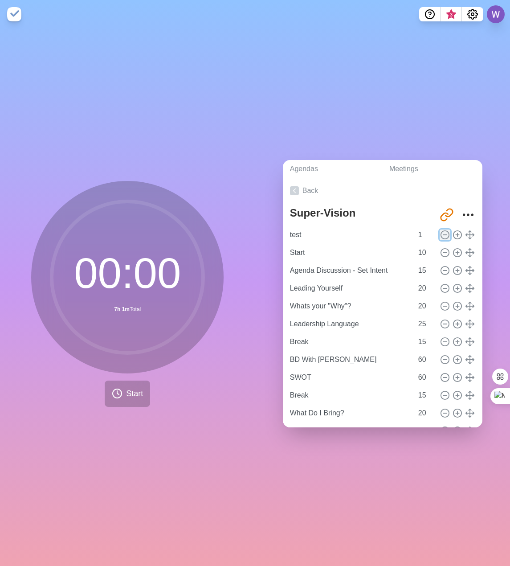
type input "Break"
type input "15"
type input "What Do I Bring?"
type input "20"
type input "What difference have I made?"
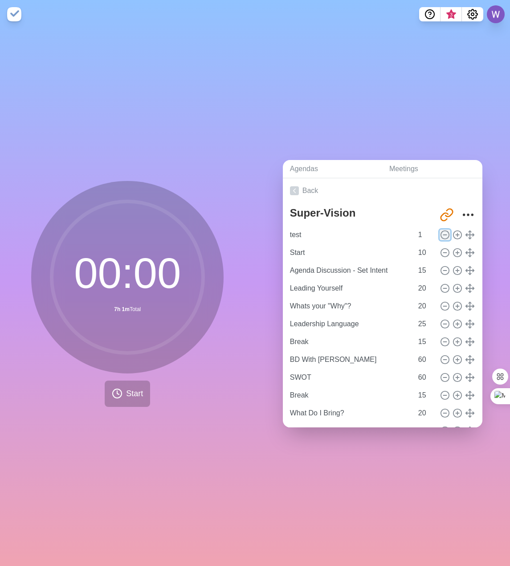
type input "How will that fit into the team?"
type input "Difficult Conversations"
type input "30"
type input "Lunch"
type input "Site P&L - Why we are here."
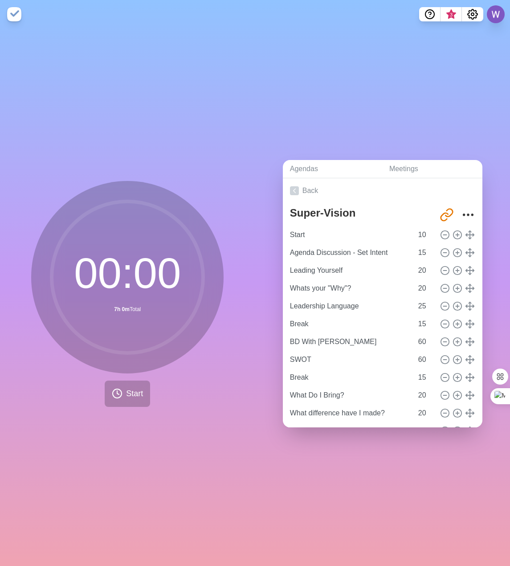
click at [372, 485] on div "Agendas Meetings Back Super-Vision [URL][DOMAIN_NAME] Start 10 Agenda Discussio…" at bounding box center [382, 298] width 255 height 538
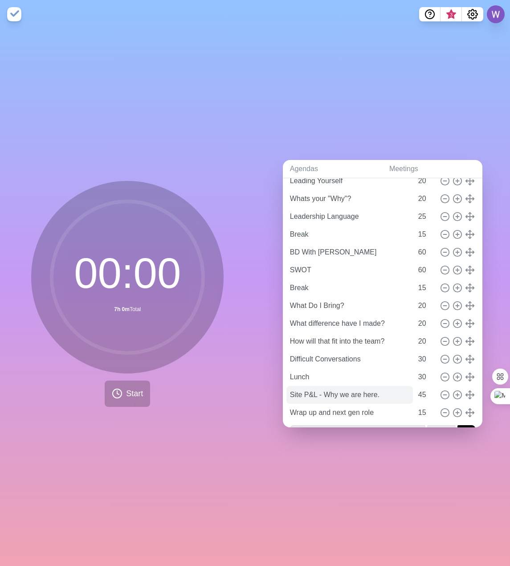
scroll to position [112, 0]
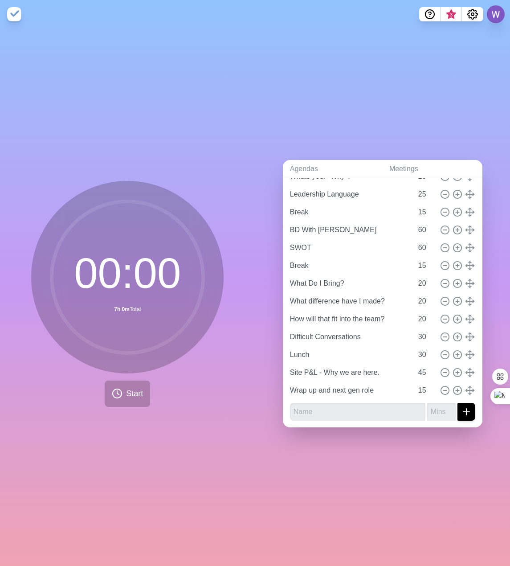
click at [411, 514] on div "Agendas Meetings Back Super-Vision [URL][DOMAIN_NAME] Start 10 Agenda Discussio…" at bounding box center [382, 298] width 255 height 538
click at [90, 101] on div "00 : 00 7h 0m Total Start" at bounding box center [127, 298] width 255 height 538
